Goal: Navigation & Orientation: Understand site structure

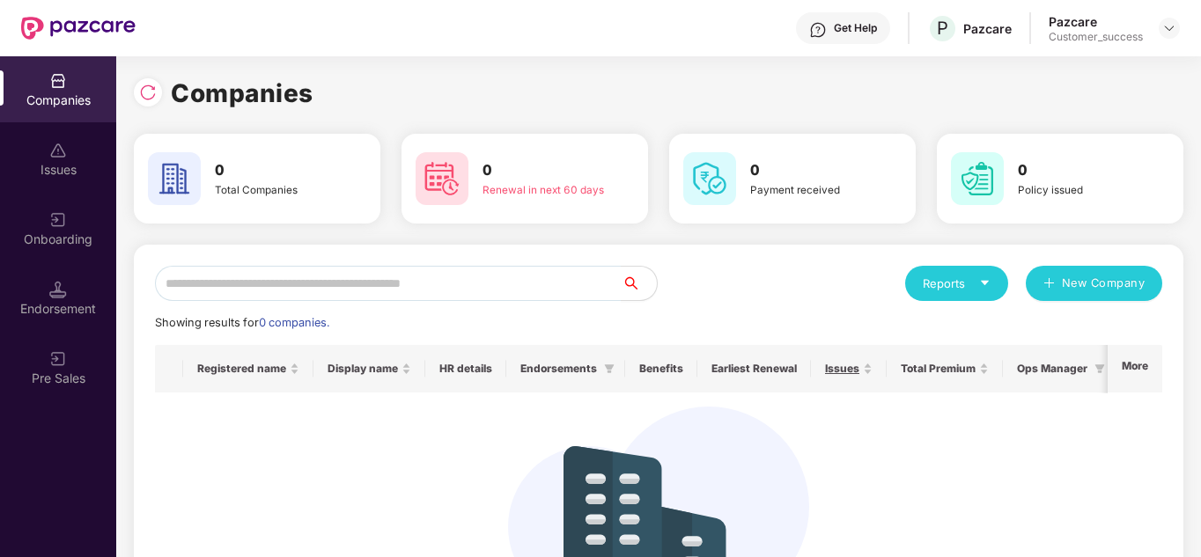
click at [59, 357] on img at bounding box center [58, 359] width 18 height 18
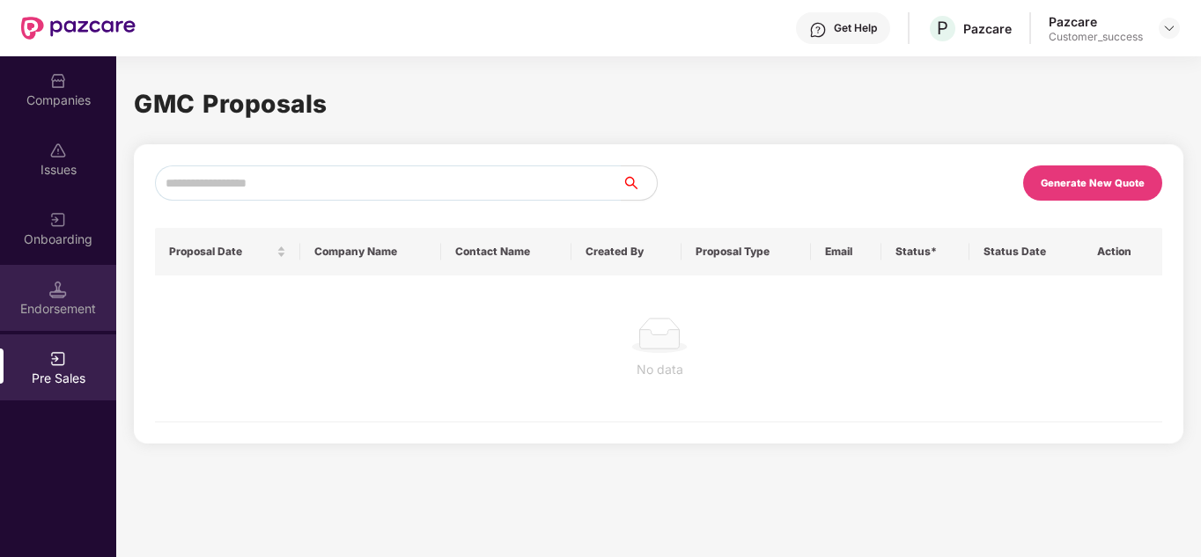
click at [51, 295] on img at bounding box center [58, 290] width 18 height 18
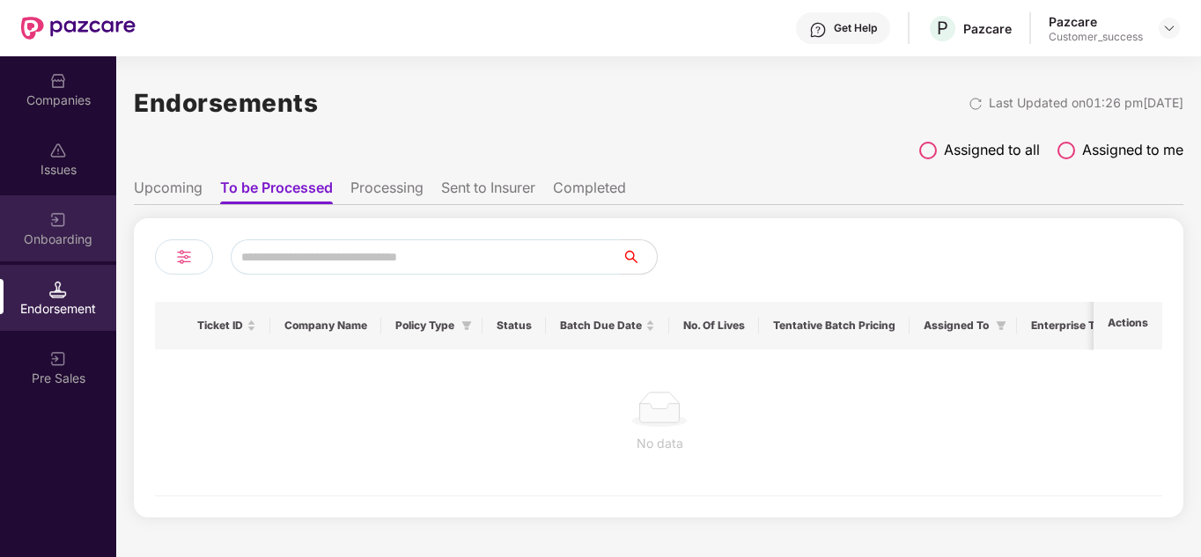
click at [47, 229] on div "Onboarding" at bounding box center [58, 228] width 116 height 66
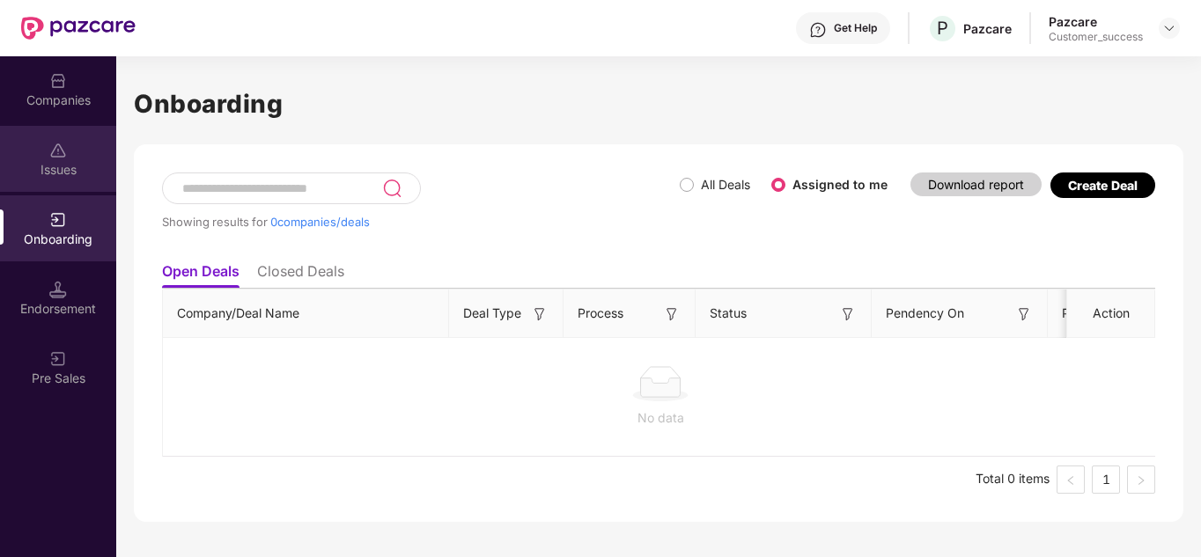
click at [55, 161] on div "Issues" at bounding box center [58, 170] width 116 height 18
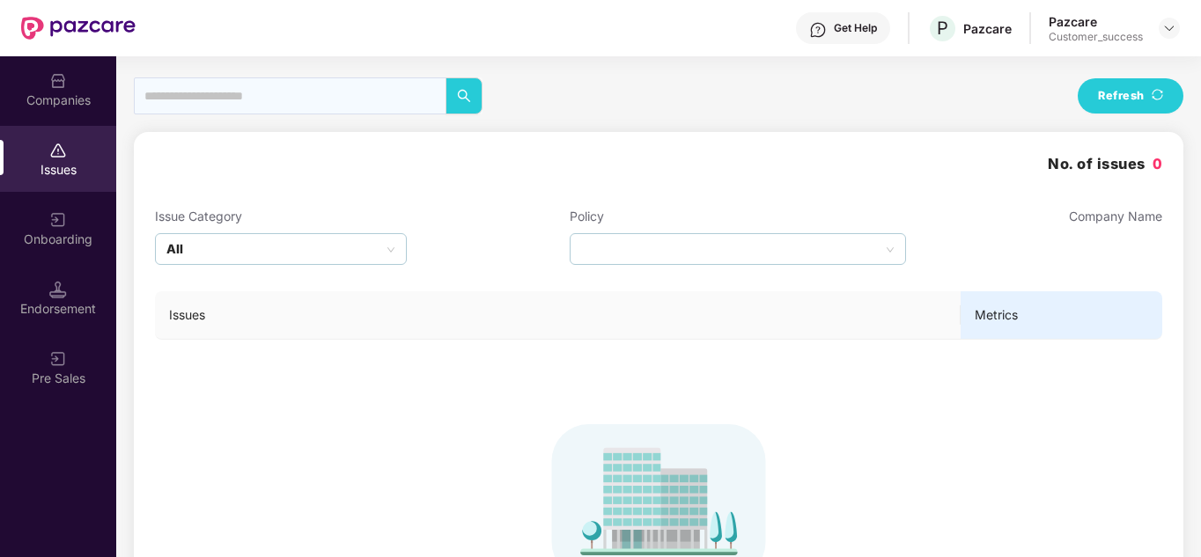
click at [475, 202] on div "No. of issues 0 Issue Category All Policy Company Name Issues Metrics To see is…" at bounding box center [658, 428] width 1007 height 551
click at [63, 94] on div "Companies" at bounding box center [58, 101] width 116 height 18
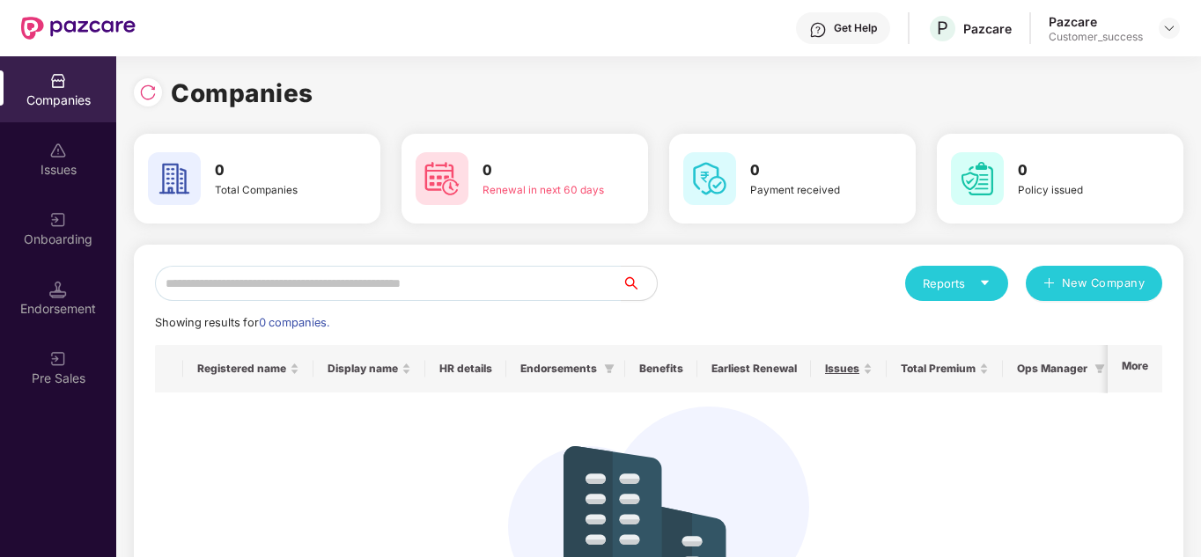
click at [741, 261] on div "Reports New Company Showing results for 0 companies. Registered name Display na…" at bounding box center [658, 471] width 1049 height 453
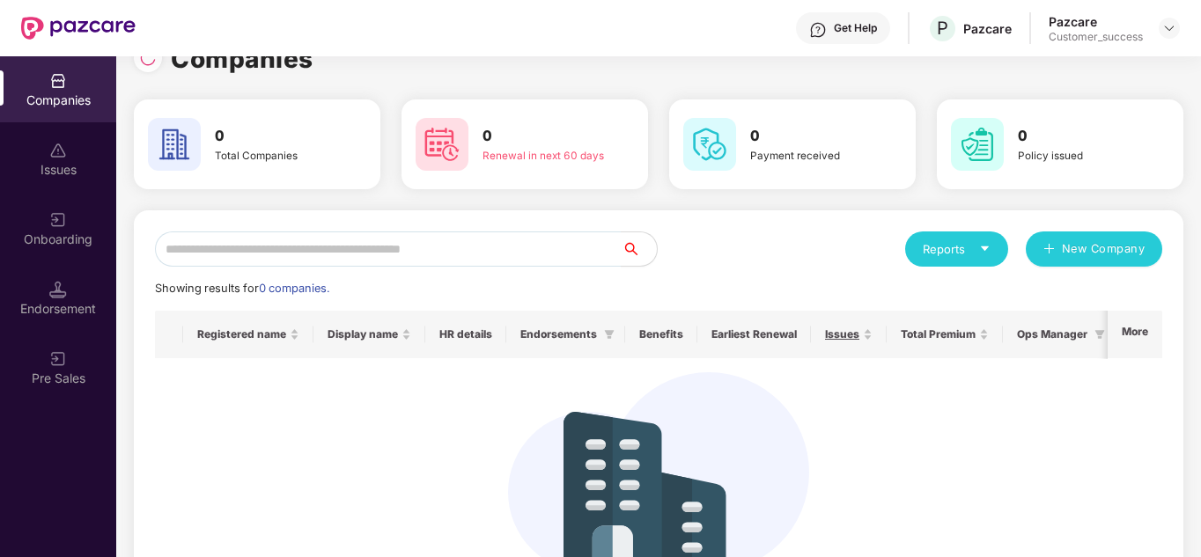
scroll to position [35, 0]
